Goal: Task Accomplishment & Management: Use online tool/utility

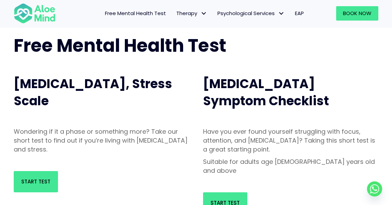
scroll to position [39, 0]
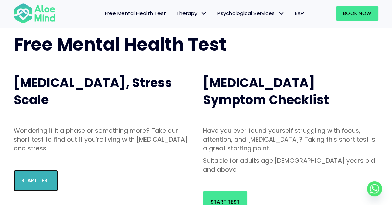
click at [31, 184] on span "Start Test" at bounding box center [35, 180] width 29 height 7
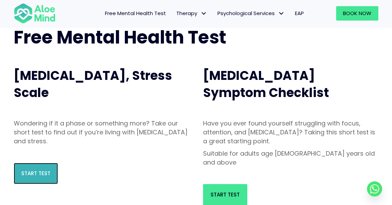
scroll to position [61, 0]
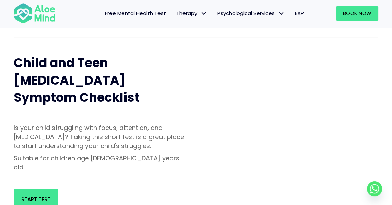
scroll to position [229, 0]
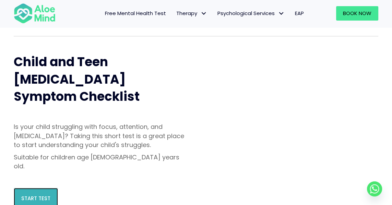
click at [36, 195] on span "Start Test" at bounding box center [35, 198] width 29 height 7
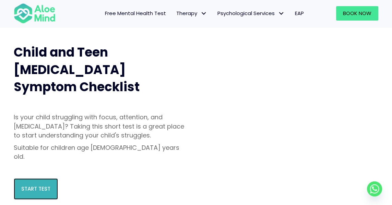
scroll to position [251, 0]
